Goal: Task Accomplishment & Management: Manage account settings

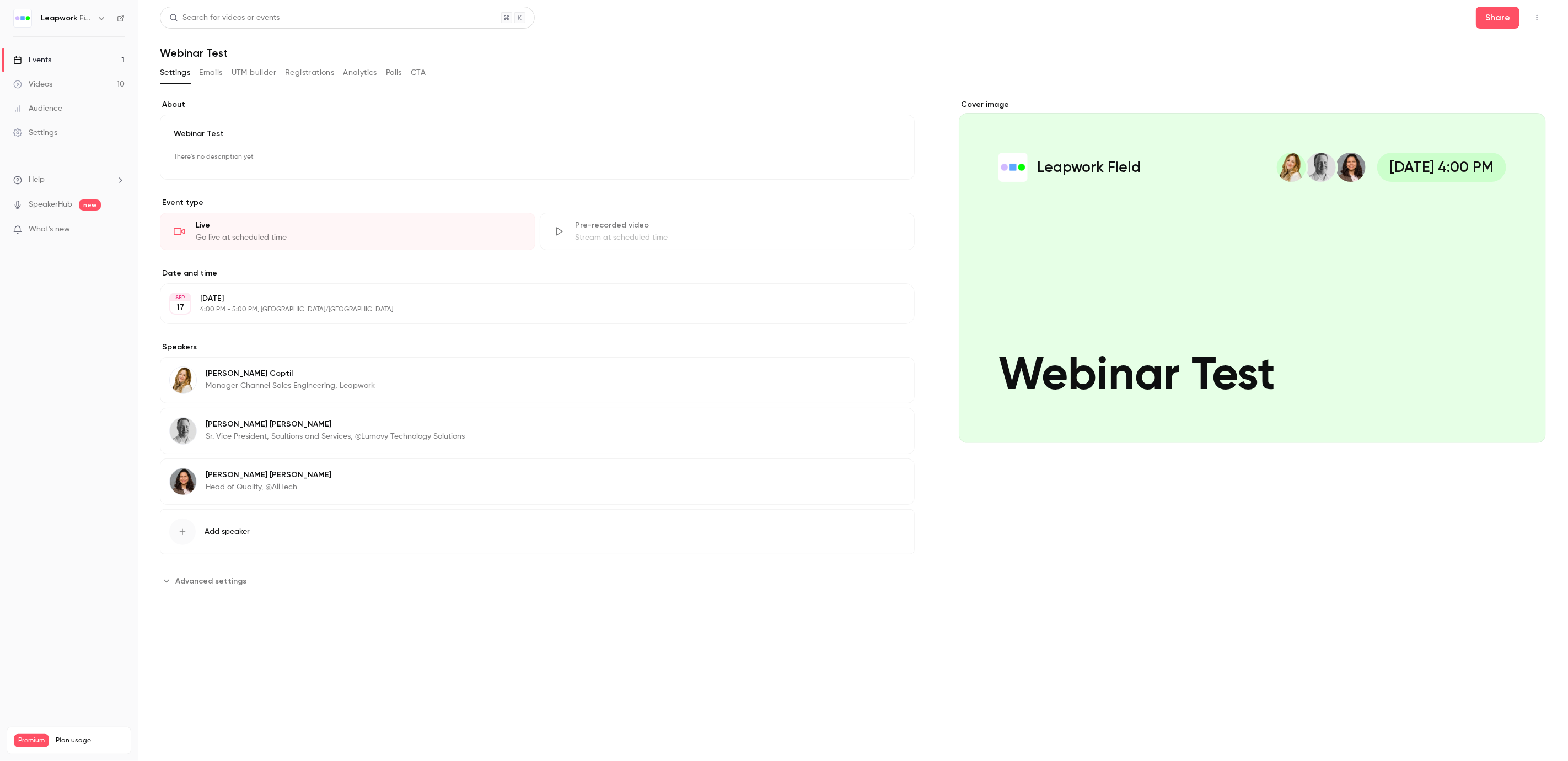
click at [1542, 12] on button "button" at bounding box center [1537, 17] width 18 height 18
click at [1470, 188] on div "Delete" at bounding box center [1495, 188] width 84 height 11
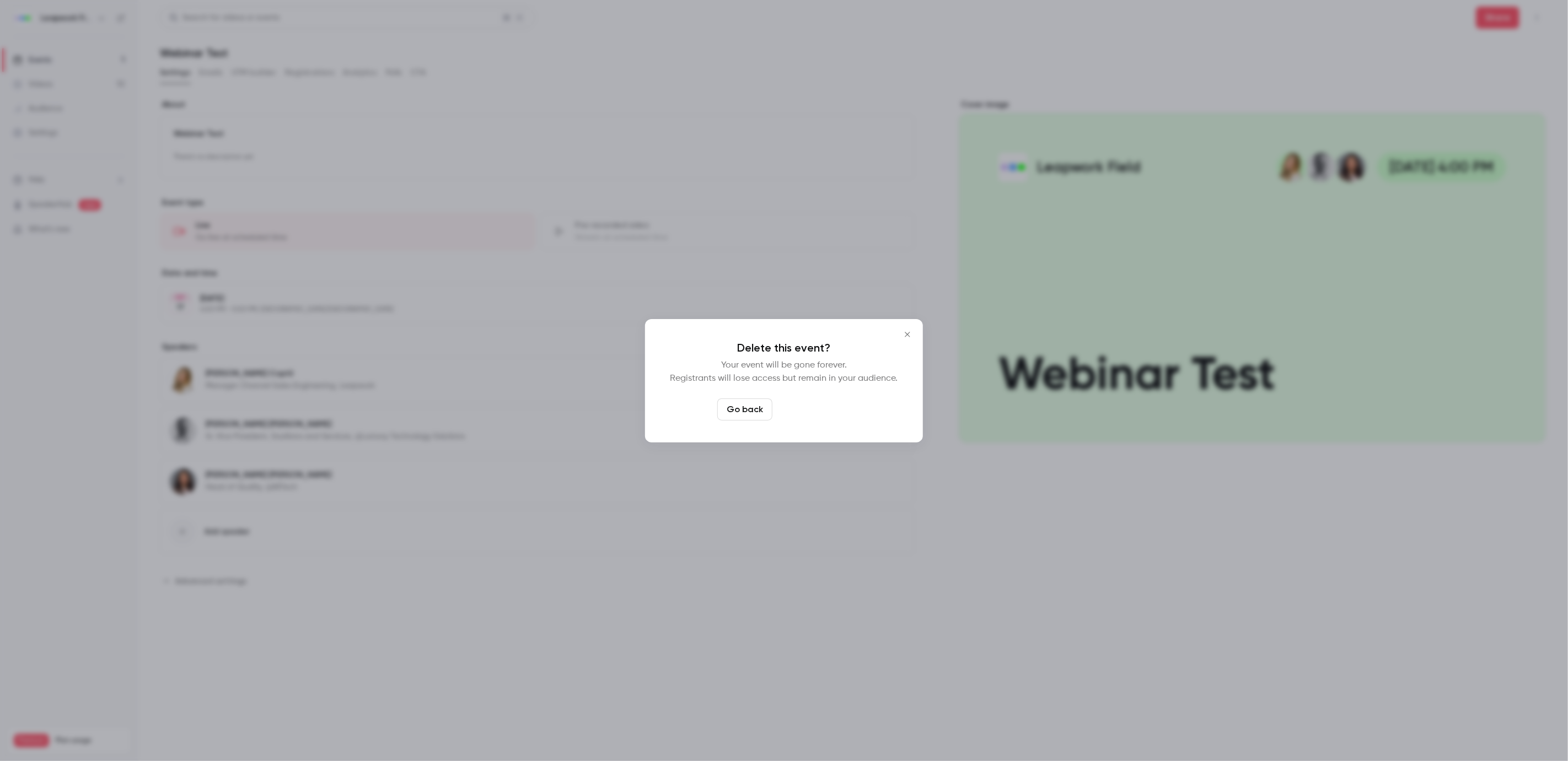
click at [820, 409] on button "Delete event" at bounding box center [814, 410] width 74 height 22
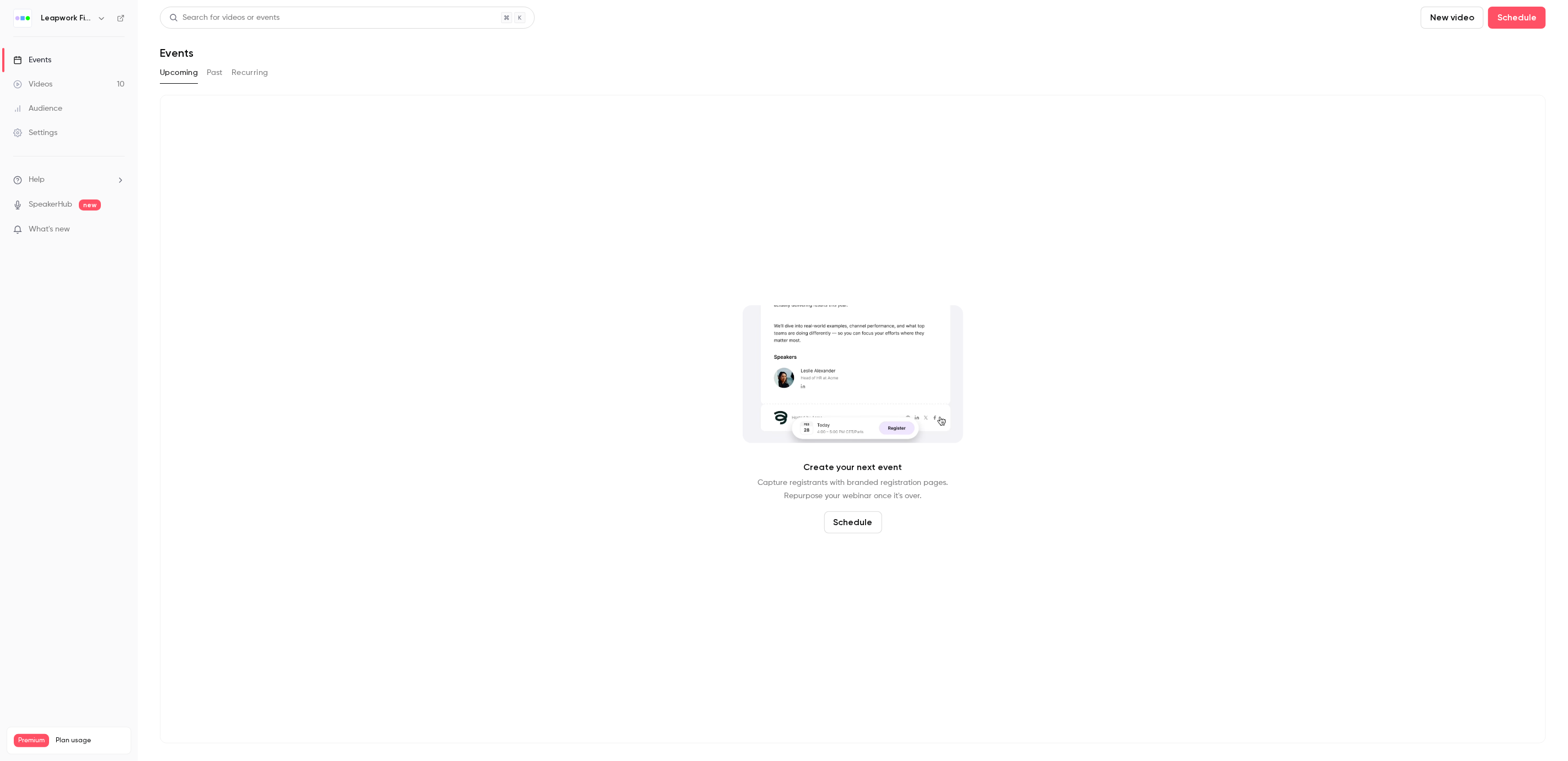
click at [60, 85] on link "Videos 10" at bounding box center [69, 84] width 138 height 24
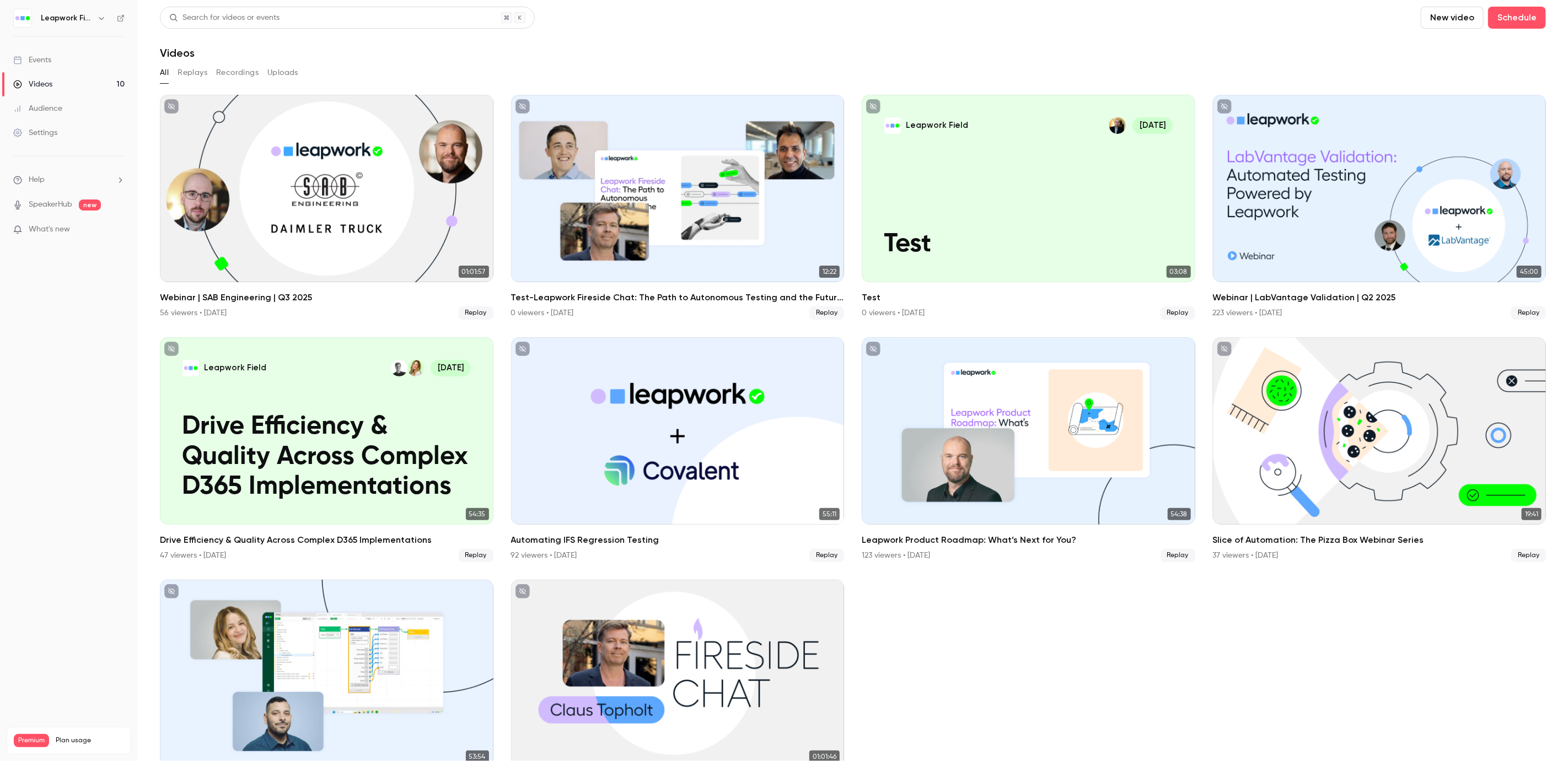
click at [234, 71] on button "Recordings" at bounding box center [237, 72] width 42 height 18
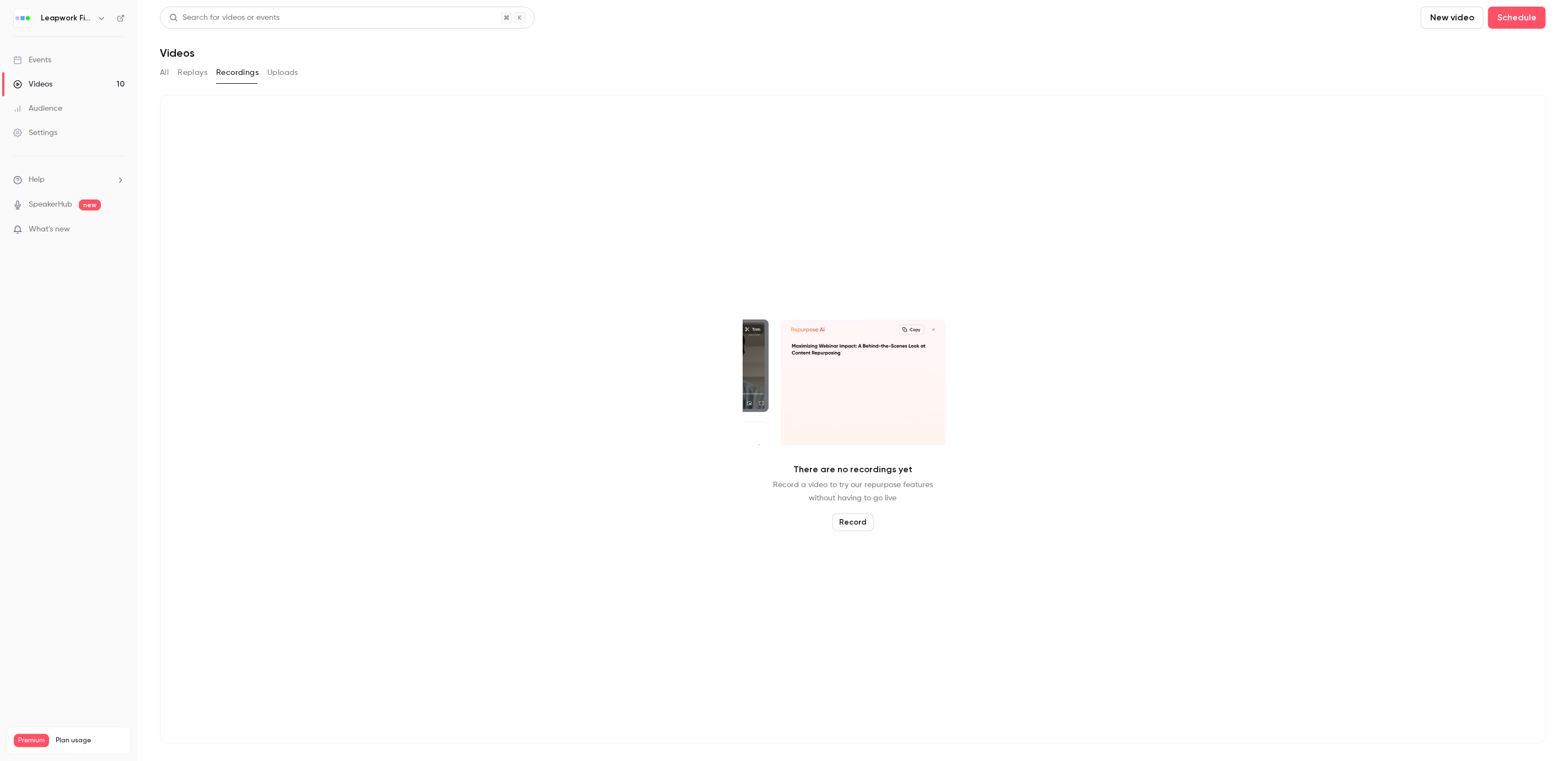
click at [166, 71] on button "All" at bounding box center [164, 72] width 8 height 18
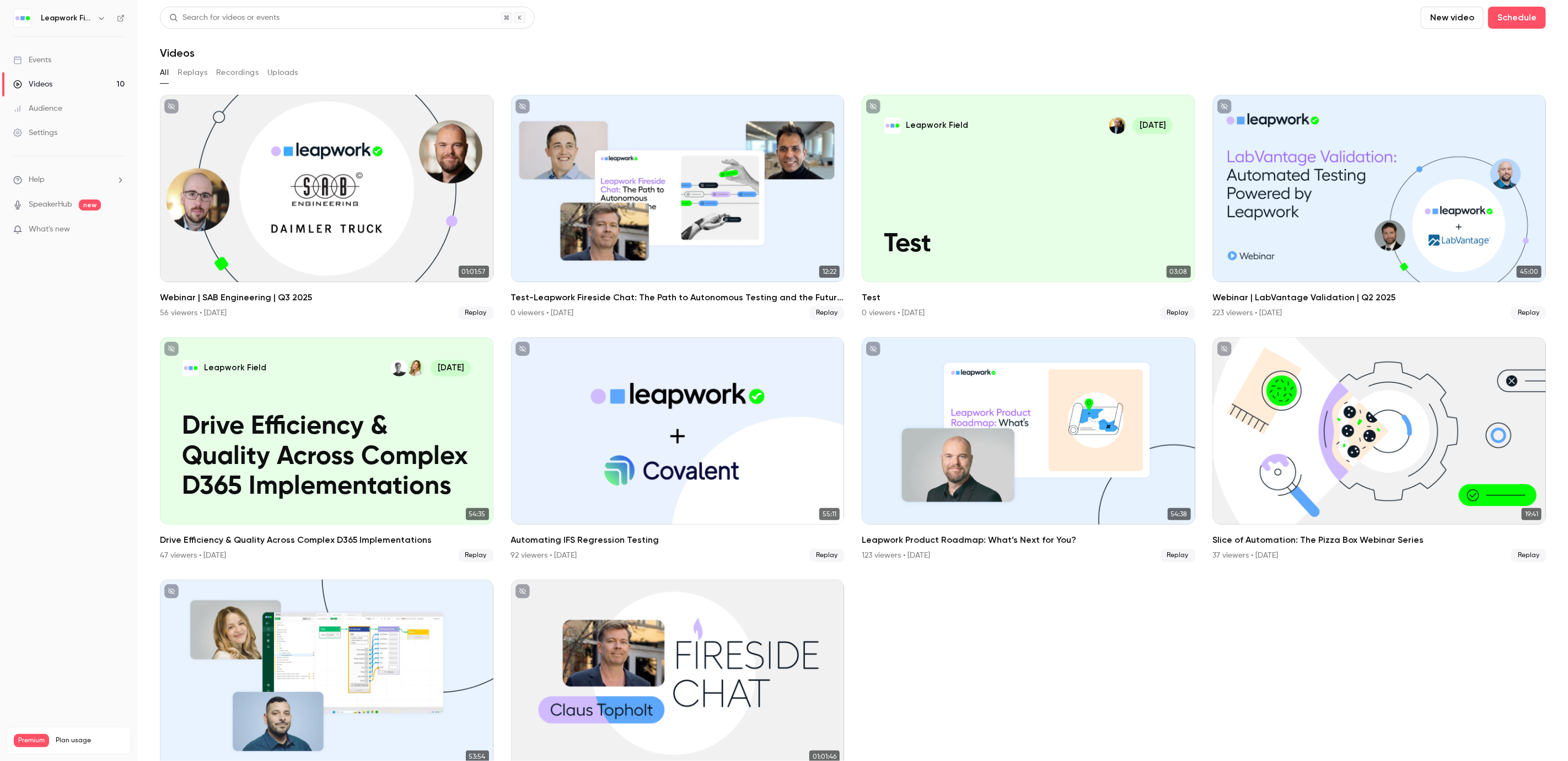
click at [196, 72] on button "Replays" at bounding box center [192, 72] width 29 height 18
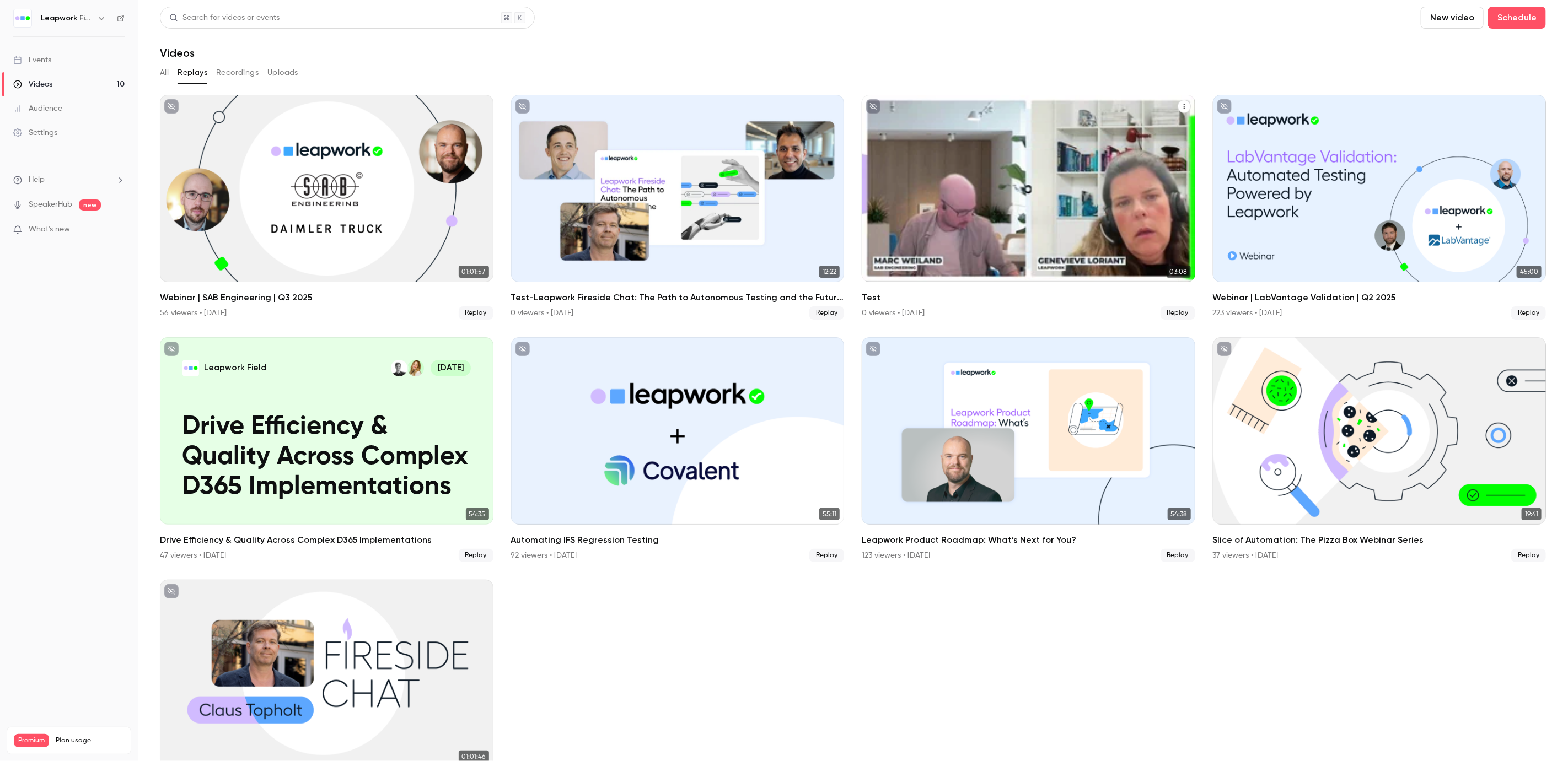
click at [1178, 104] on button "Test" at bounding box center [1184, 107] width 13 height 13
click at [1136, 185] on div "Delete" at bounding box center [1132, 189] width 86 height 11
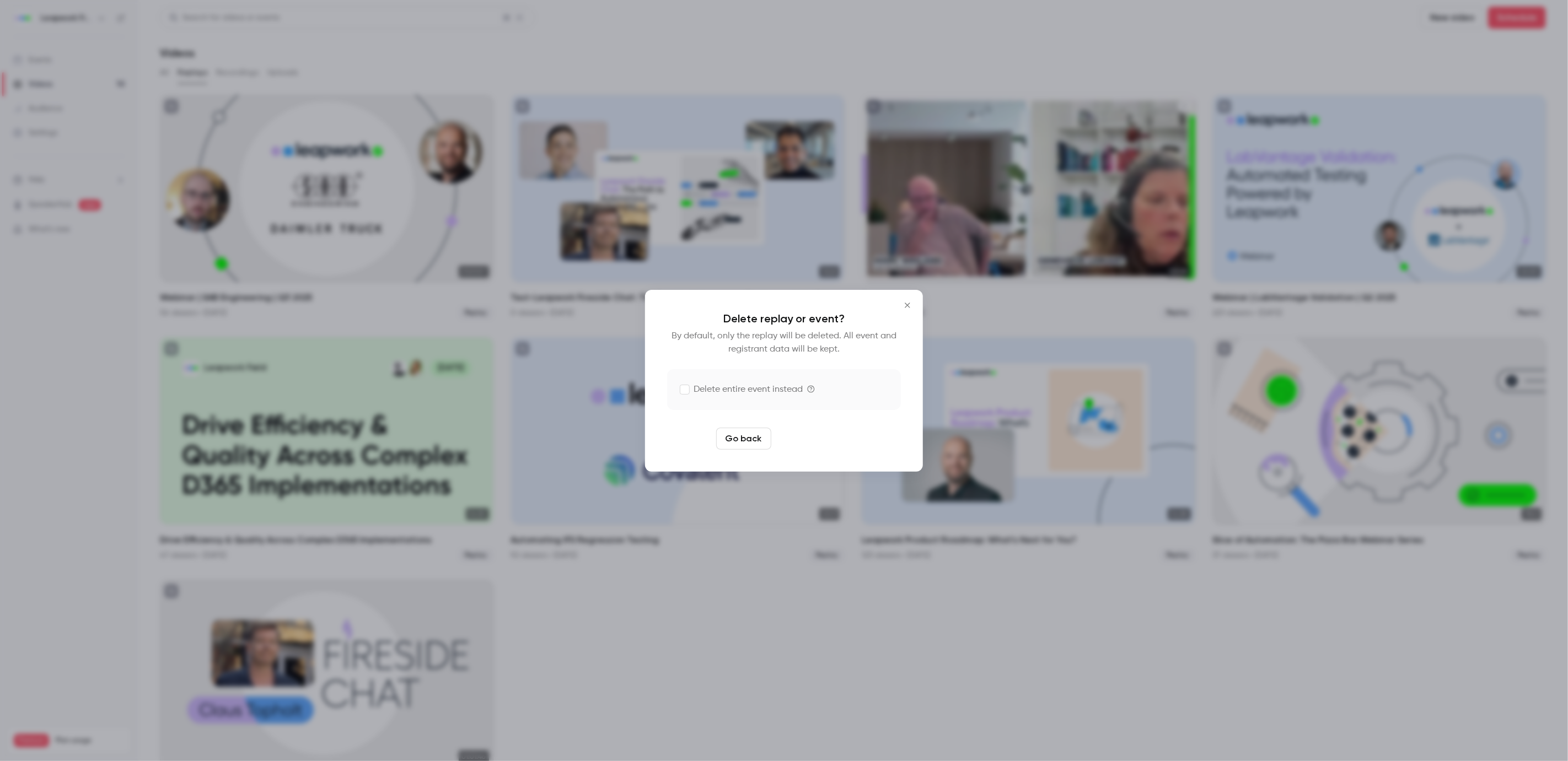
click at [799, 439] on button "Delete replay" at bounding box center [813, 439] width 77 height 22
